Goal: Check status: Check status

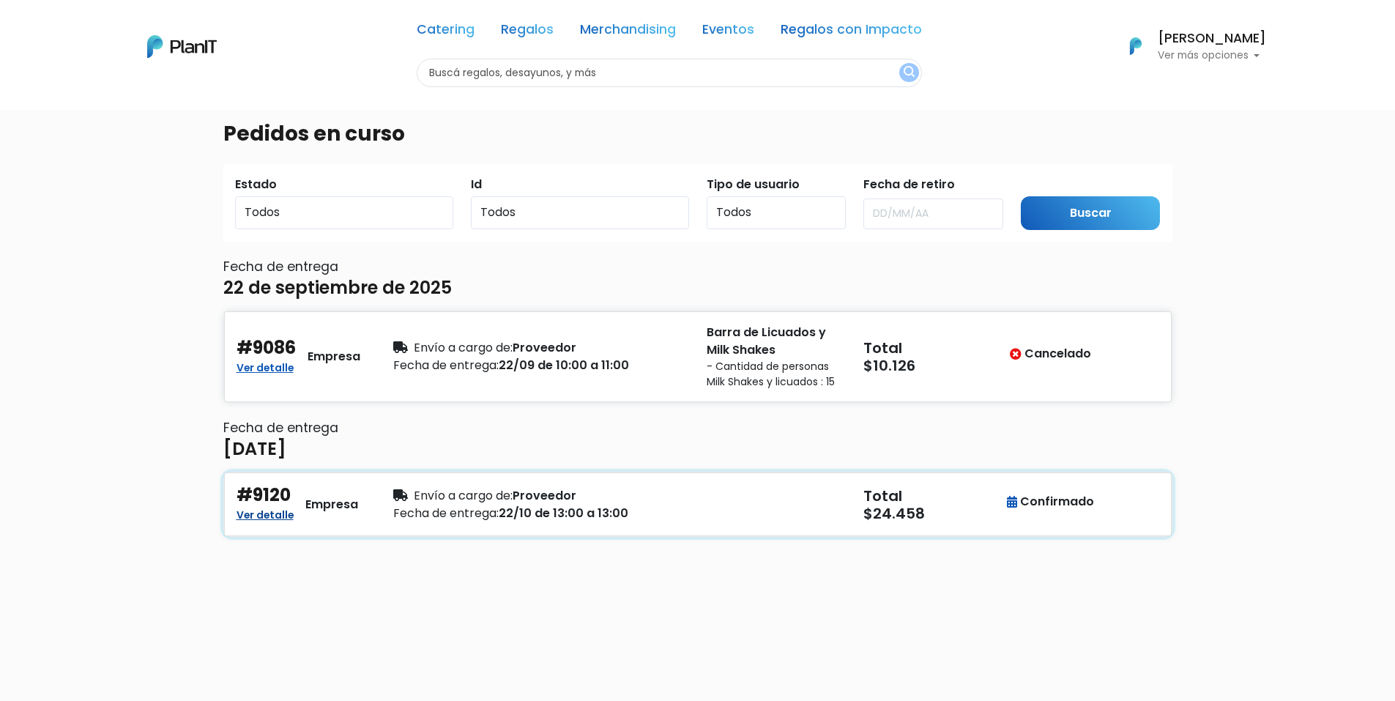
click at [274, 504] on link "Ver detalle" at bounding box center [264, 513] width 57 height 18
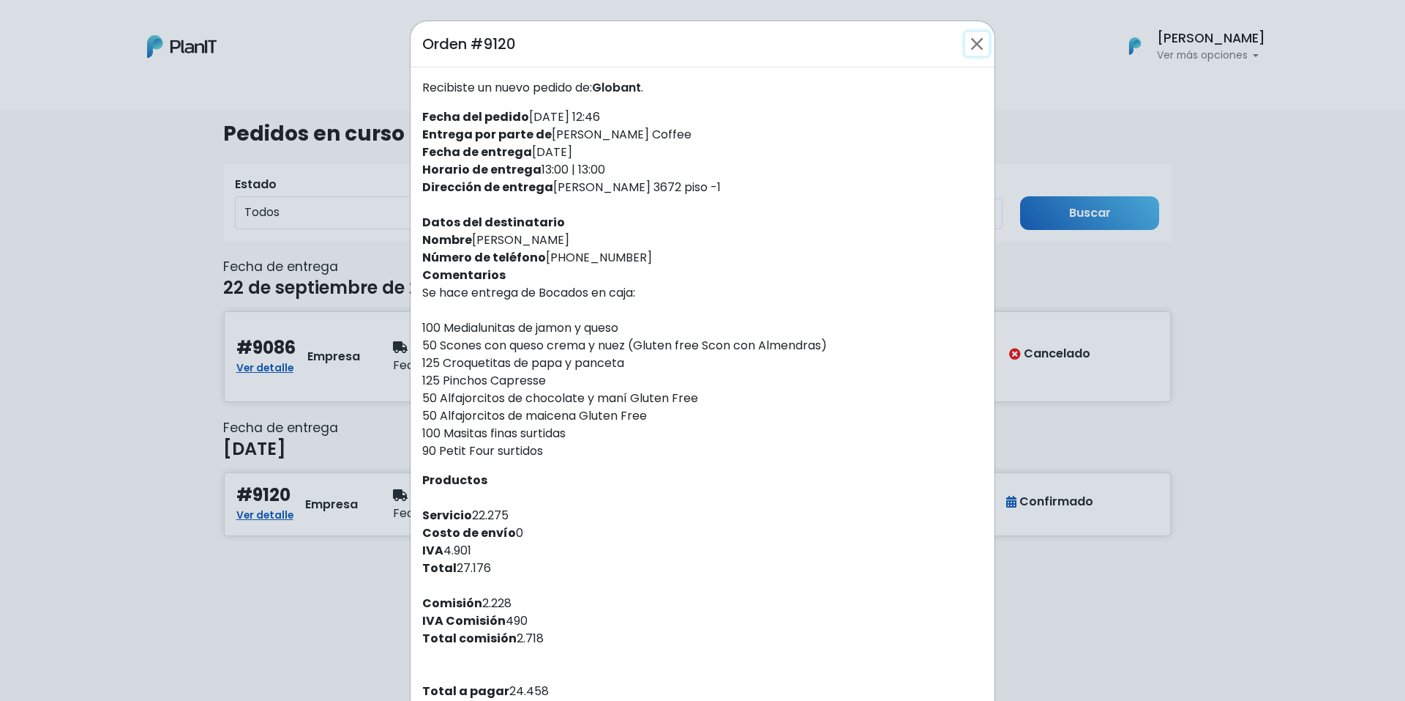
click at [968, 51] on button "Close" at bounding box center [977, 43] width 23 height 23
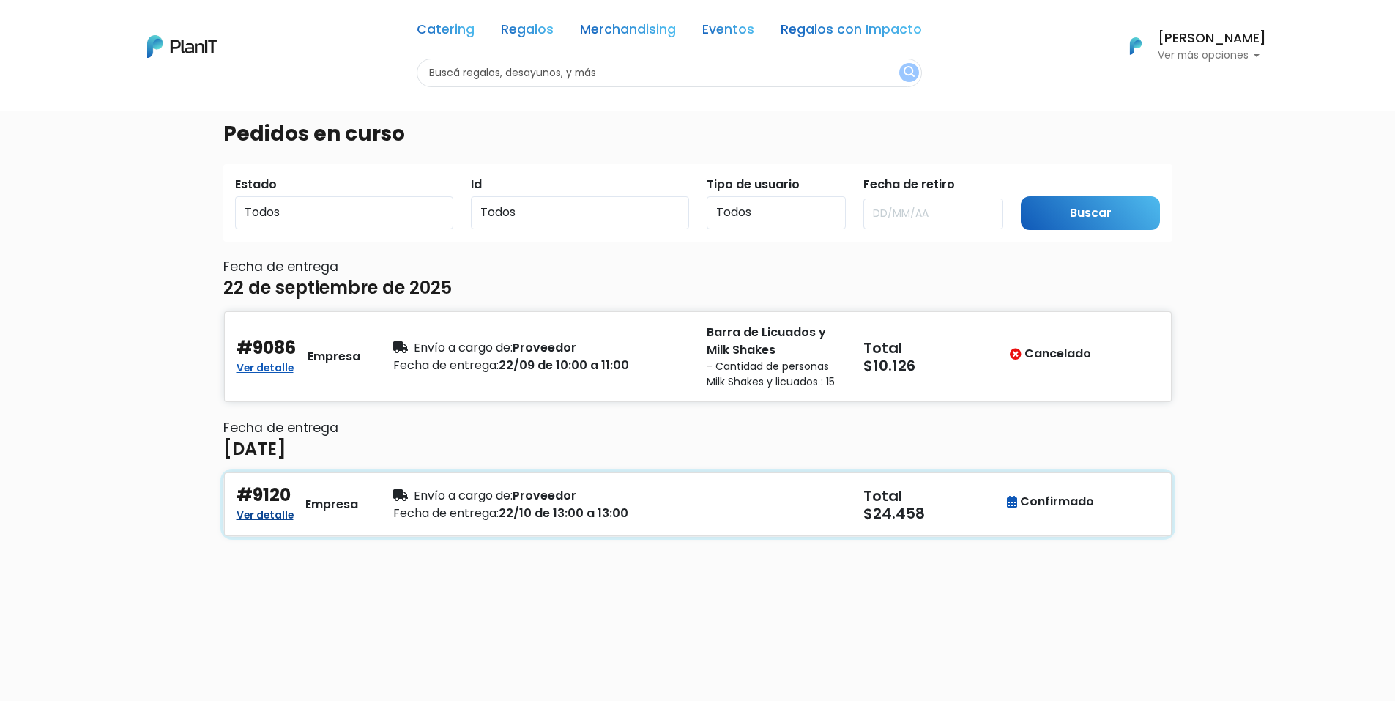
click at [273, 520] on link "Ver detalle" at bounding box center [264, 513] width 57 height 18
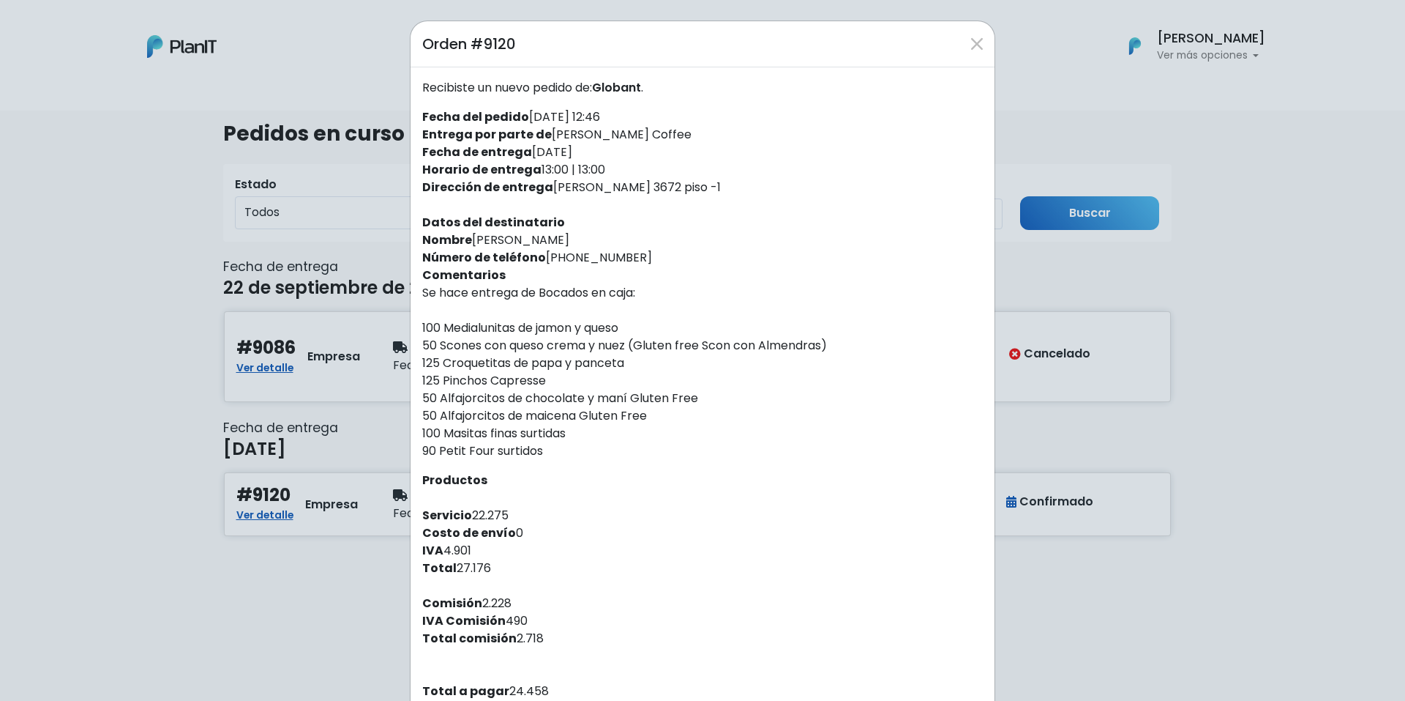
click at [984, 25] on div "Orden #9120" at bounding box center [703, 44] width 584 height 46
click at [976, 38] on button "Close" at bounding box center [977, 43] width 23 height 23
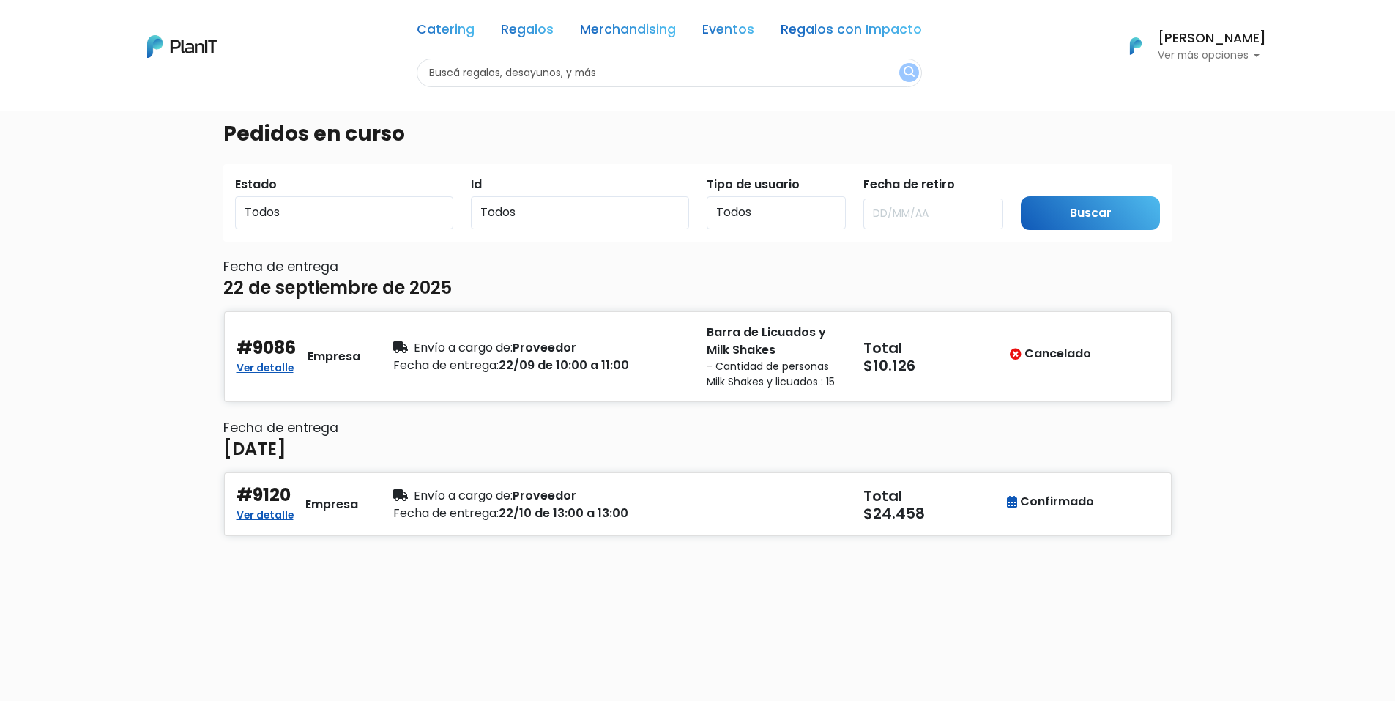
click at [1205, 55] on p "Ver más opciones" at bounding box center [1211, 56] width 108 height 10
click at [1165, 121] on span "En Curso" at bounding box center [1172, 116] width 51 height 17
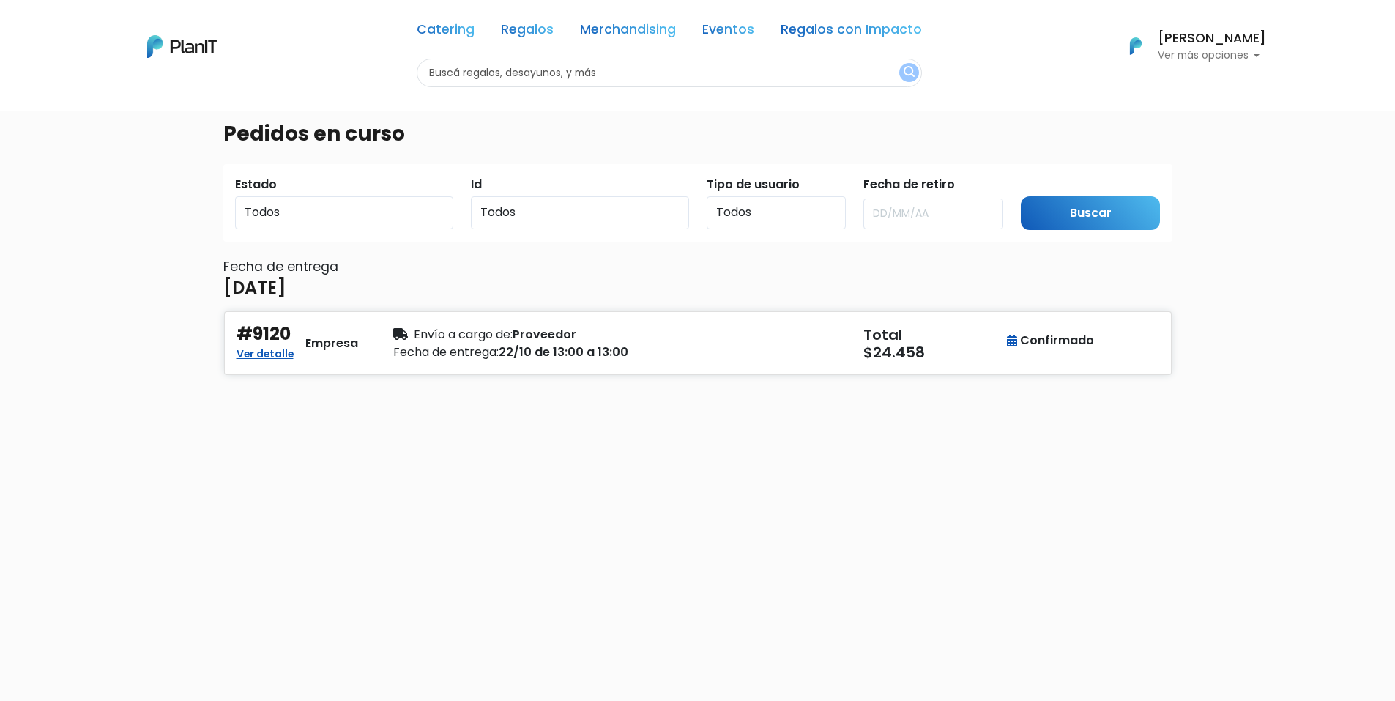
click at [1183, 56] on p "Ver más opciones" at bounding box center [1211, 56] width 108 height 10
click at [1190, 137] on span "Historial" at bounding box center [1170, 145] width 46 height 17
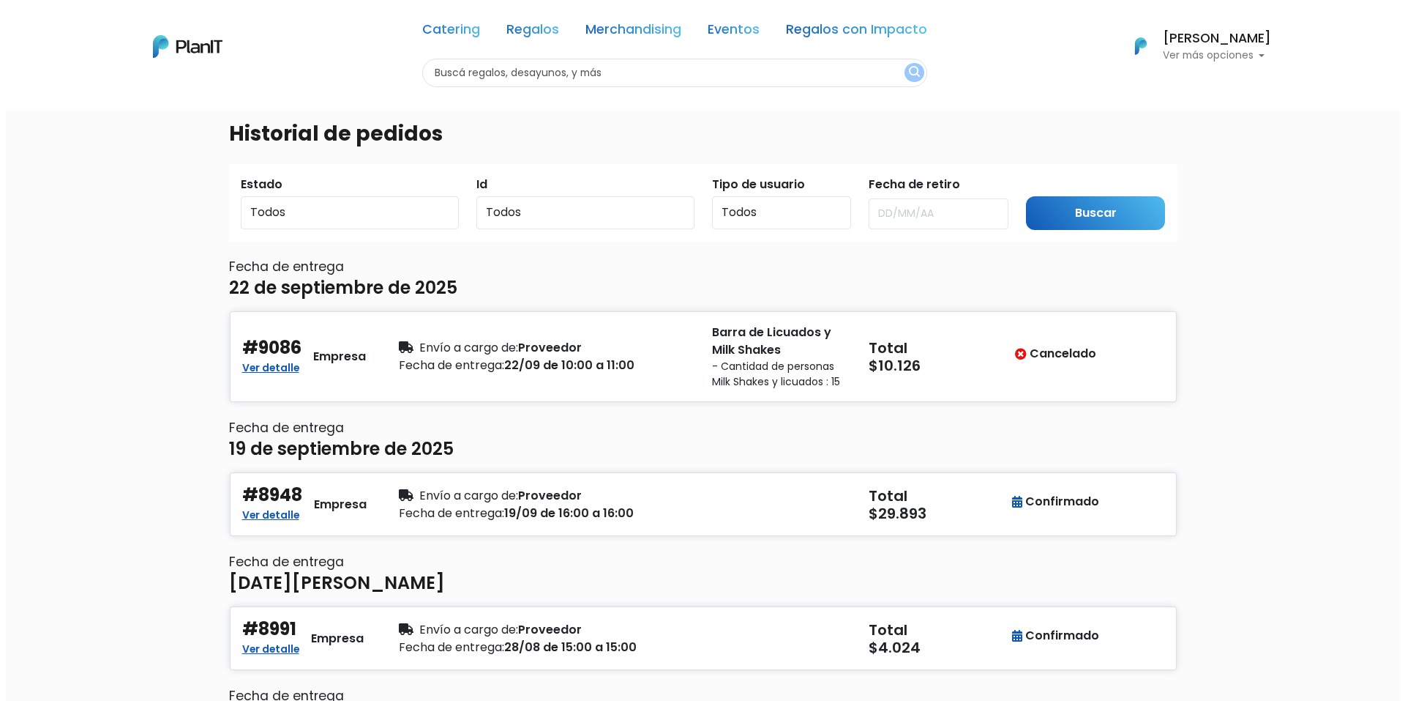
scroll to position [73, 0]
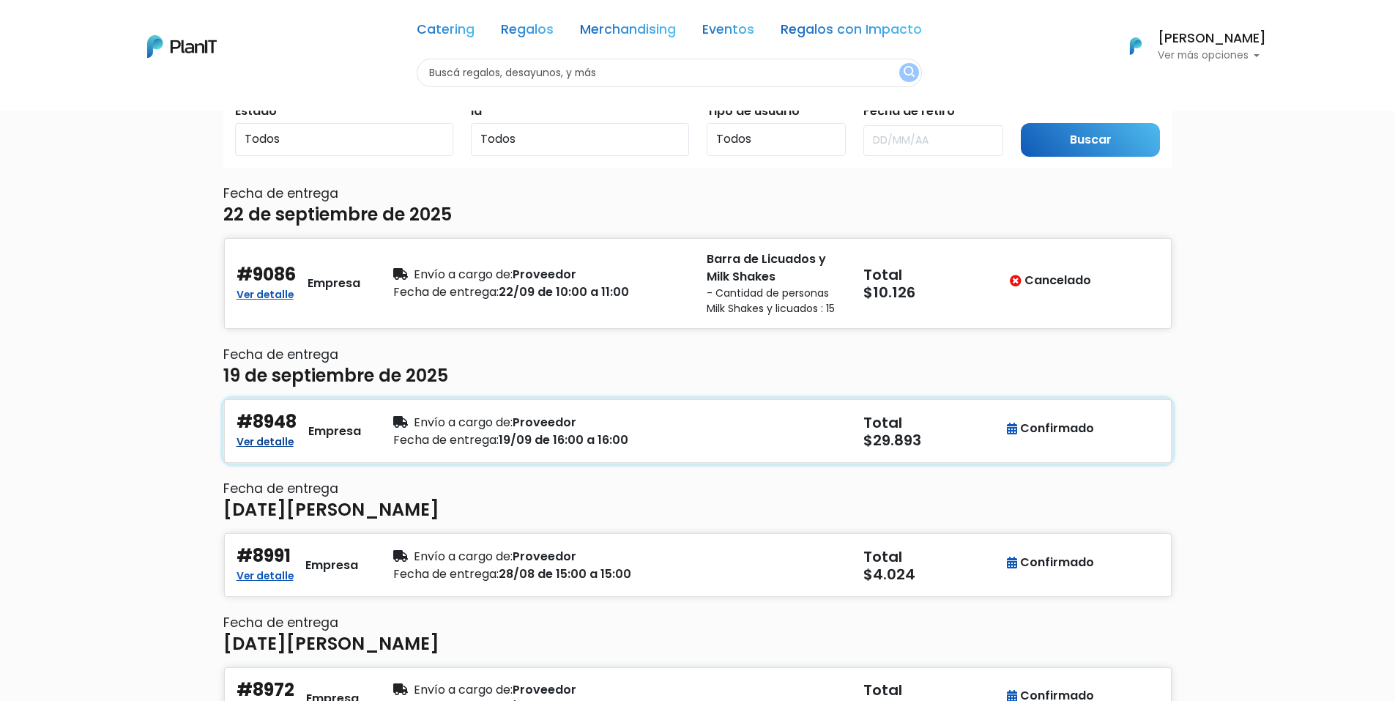
click at [284, 447] on link "Ver detalle" at bounding box center [264, 440] width 57 height 18
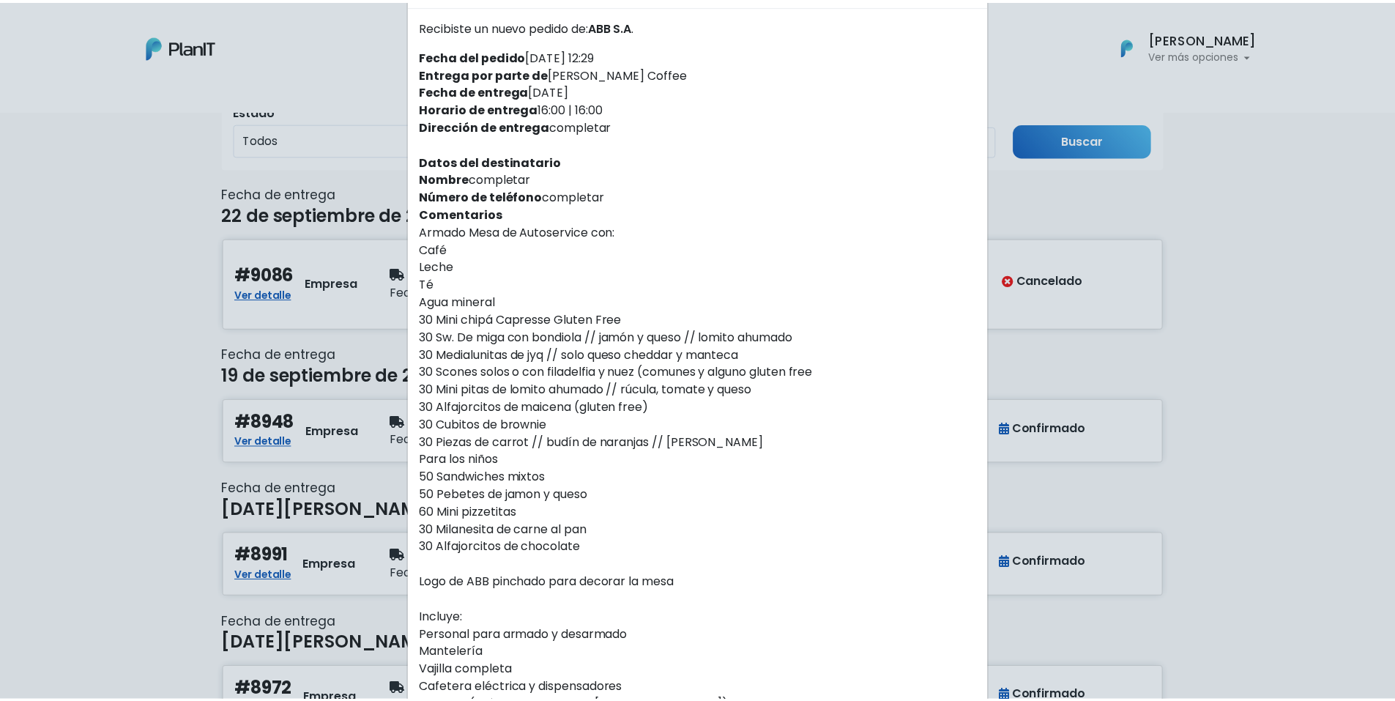
scroll to position [0, 0]
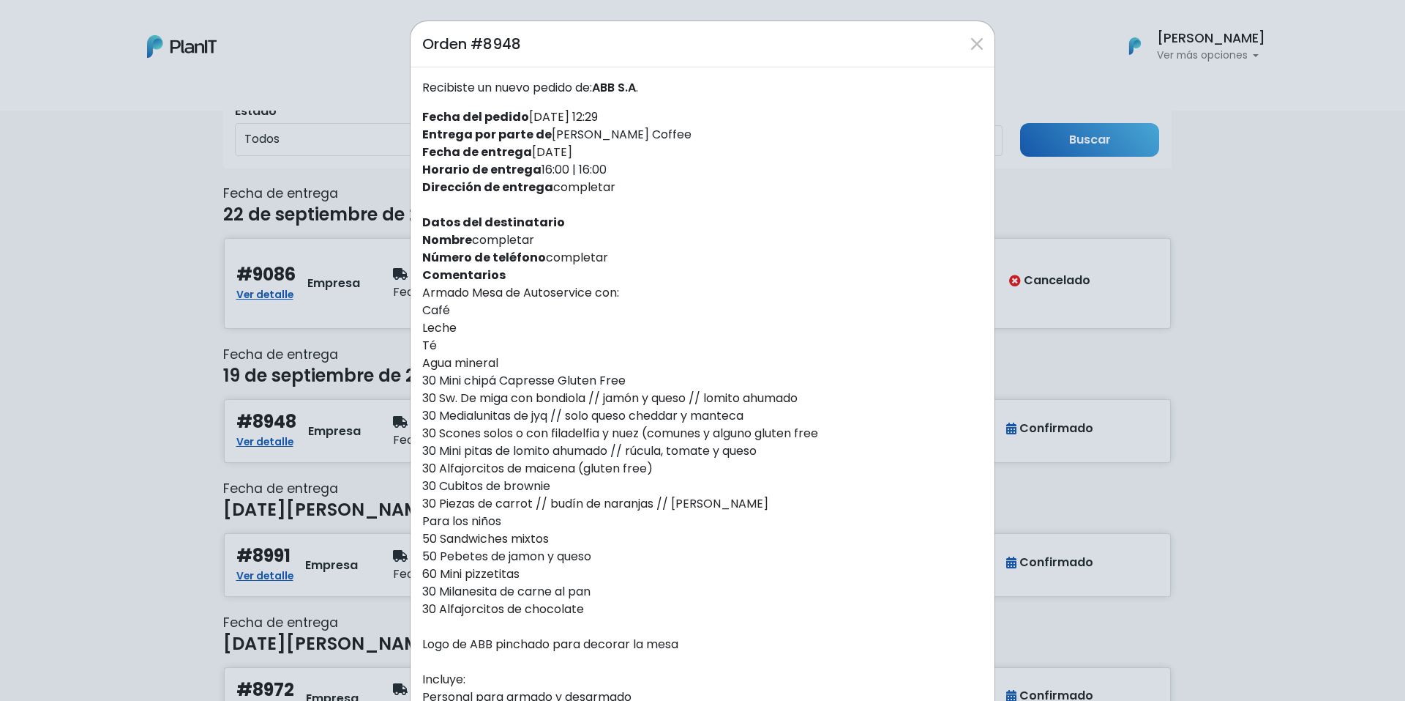
click at [977, 29] on div "Orden #8948" at bounding box center [703, 44] width 584 height 46
click at [971, 39] on button "Close" at bounding box center [977, 43] width 23 height 23
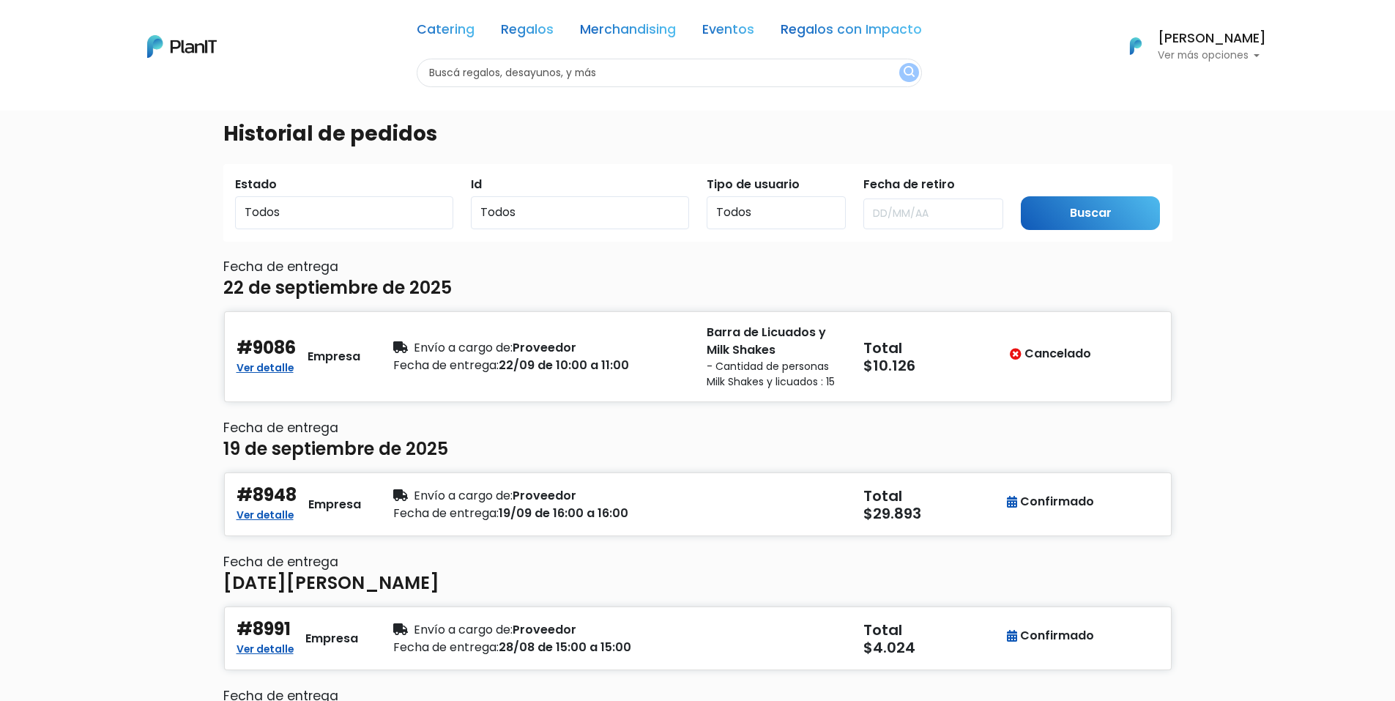
click at [1221, 53] on p "Ver más opciones" at bounding box center [1211, 56] width 108 height 10
click at [1206, 83] on li "Pedidos" at bounding box center [1200, 86] width 130 height 29
click at [1194, 62] on div "[PERSON_NAME] Ver más opciones" at bounding box center [1192, 46] width 146 height 32
click at [1186, 85] on span "Pedidos" at bounding box center [1169, 86] width 45 height 17
click at [1201, 59] on p "Ver más opciones" at bounding box center [1211, 56] width 108 height 10
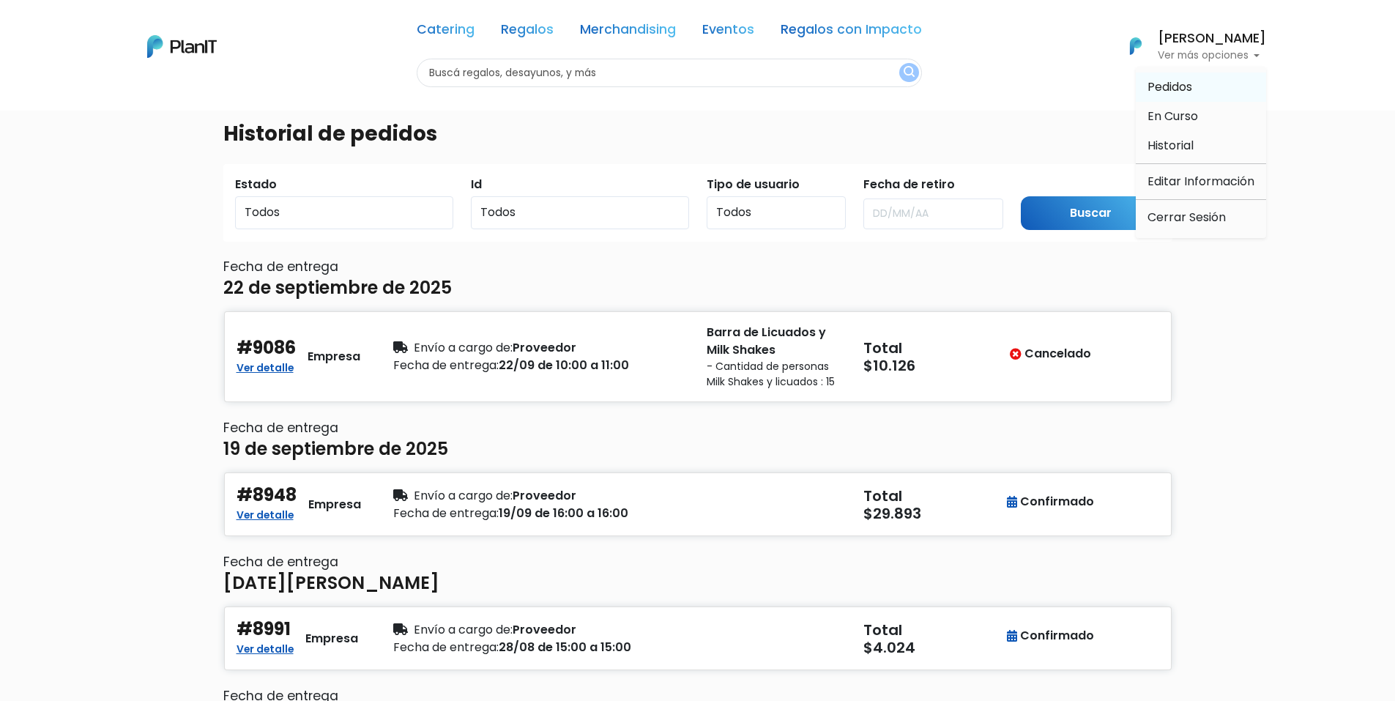
click at [1193, 91] on li "Pedidos" at bounding box center [1200, 86] width 130 height 29
